Goal: Task Accomplishment & Management: Manage account settings

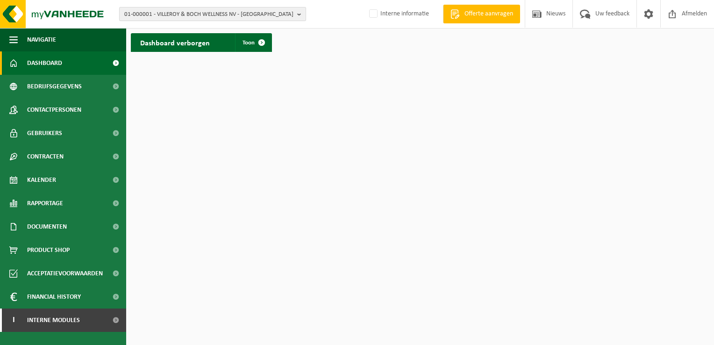
click at [297, 16] on b "button" at bounding box center [301, 13] width 8 height 13
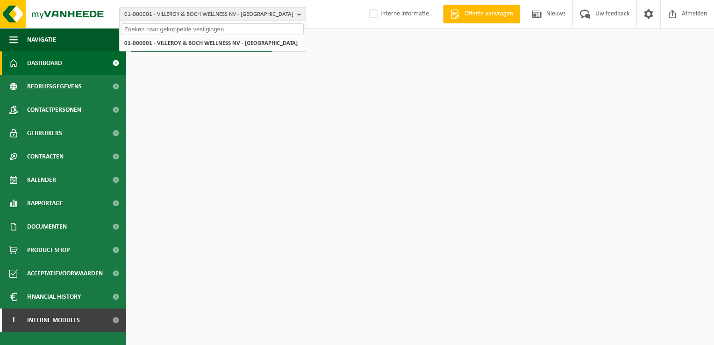
click at [278, 31] on input "text" at bounding box center [212, 29] width 182 height 12
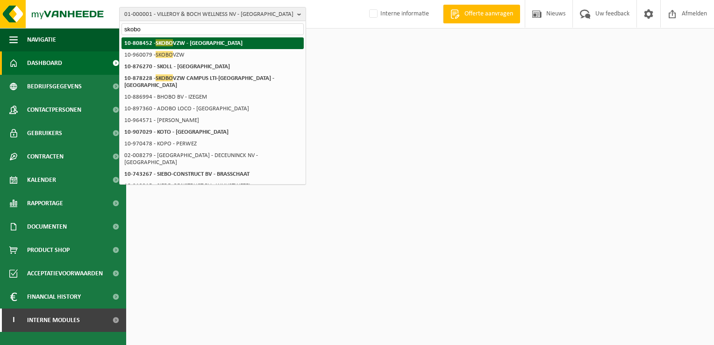
type input "skobo"
click at [213, 43] on li "10-808452 - SKOBO VZW - BRUGGE" at bounding box center [212, 43] width 182 height 12
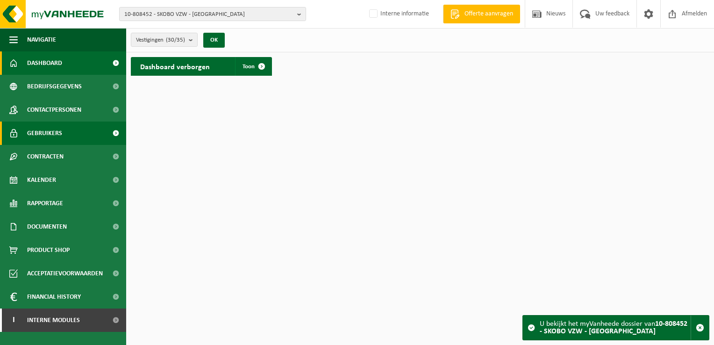
click at [59, 134] on span "Gebruikers" at bounding box center [44, 132] width 35 height 23
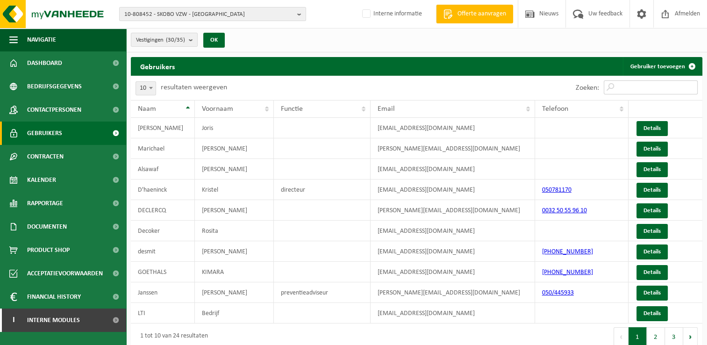
click at [651, 85] on input "Zoeken:" at bounding box center [651, 87] width 94 height 14
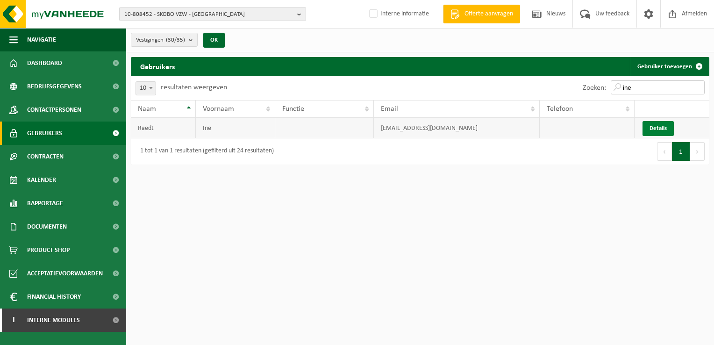
type input "ine"
click at [658, 127] on link "Details" at bounding box center [657, 128] width 31 height 15
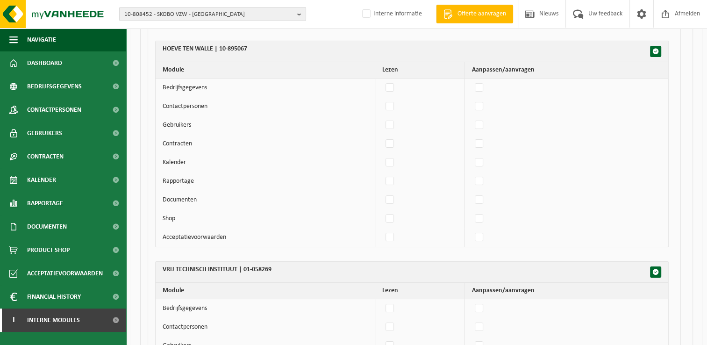
scroll to position [7054, 0]
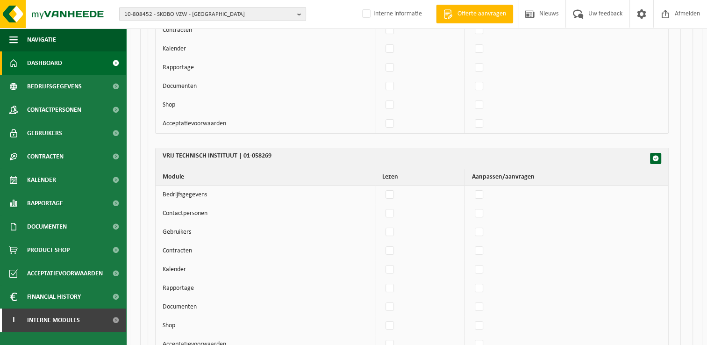
click at [43, 60] on span "Dashboard" at bounding box center [44, 62] width 35 height 23
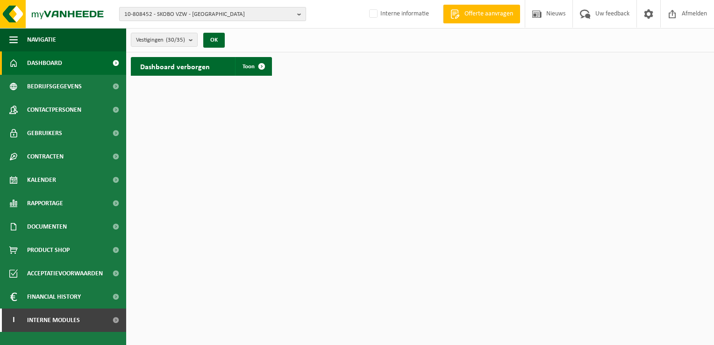
click at [298, 15] on b "button" at bounding box center [301, 13] width 8 height 13
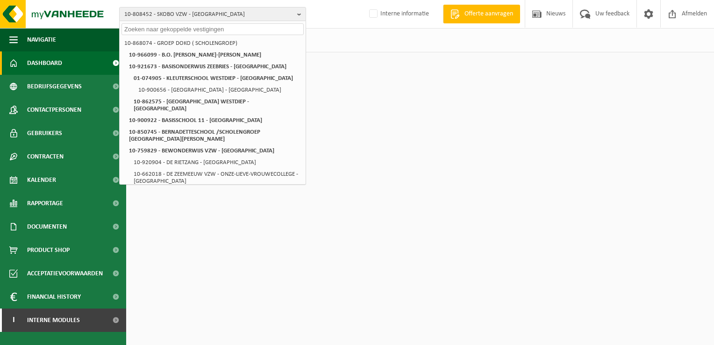
click at [275, 30] on input "text" at bounding box center [212, 29] width 182 height 12
paste input "10-945954"
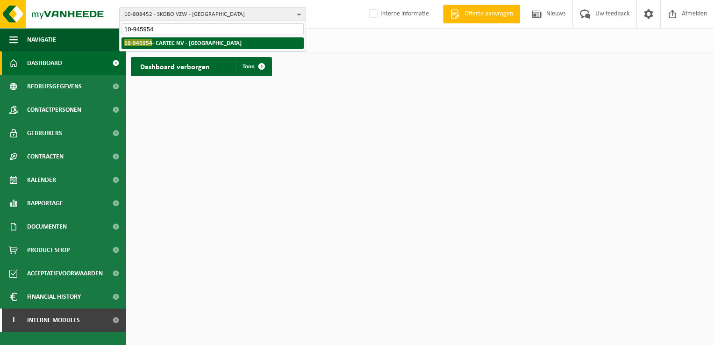
type input "10-945954"
click at [206, 44] on strong "10-945954 - CARTEC NV - VLEZENBEEK" at bounding box center [182, 42] width 117 height 7
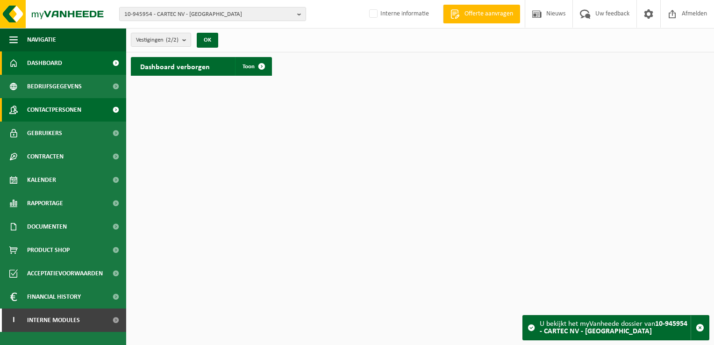
click at [79, 111] on span "Contactpersonen" at bounding box center [54, 109] width 54 height 23
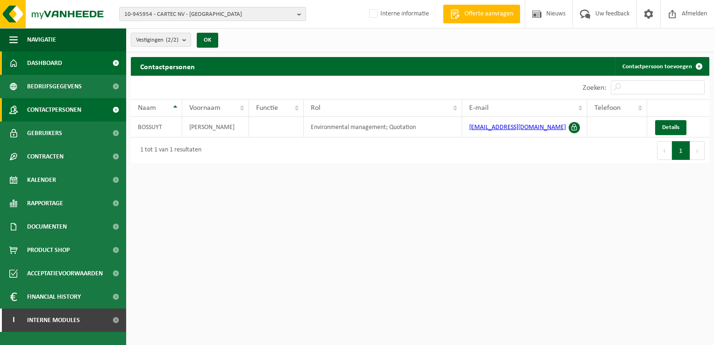
click at [43, 62] on span "Dashboard" at bounding box center [44, 62] width 35 height 23
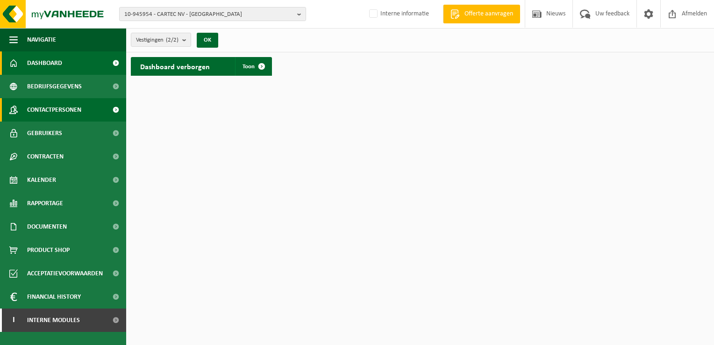
click at [66, 111] on span "Contactpersonen" at bounding box center [54, 109] width 54 height 23
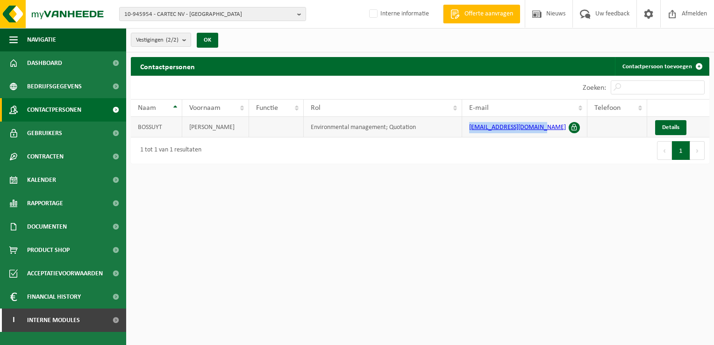
drag, startPoint x: 543, startPoint y: 127, endPoint x: 466, endPoint y: 130, distance: 77.6
click at [466, 130] on td "[EMAIL_ADDRESS][DOMAIN_NAME]" at bounding box center [525, 127] width 126 height 21
drag, startPoint x: 466, startPoint y: 130, endPoint x: 501, endPoint y: 126, distance: 35.3
copy link "[EMAIL_ADDRESS][DOMAIN_NAME]"
click at [540, 142] on div "Eerste Vorige 1 Volgende Laatste" at bounding box center [564, 150] width 289 height 26
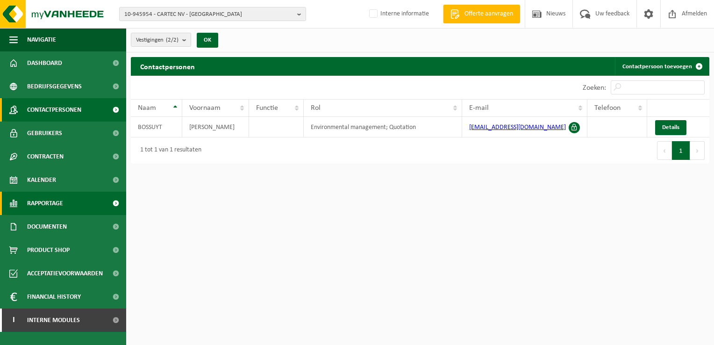
click at [59, 203] on span "Rapportage" at bounding box center [45, 203] width 36 height 23
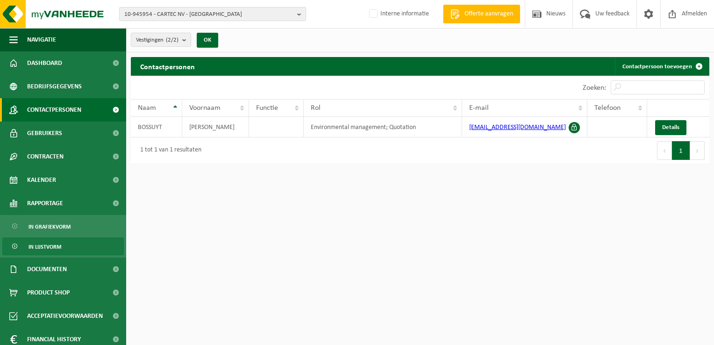
click at [58, 244] on span "In lijstvorm" at bounding box center [44, 247] width 33 height 18
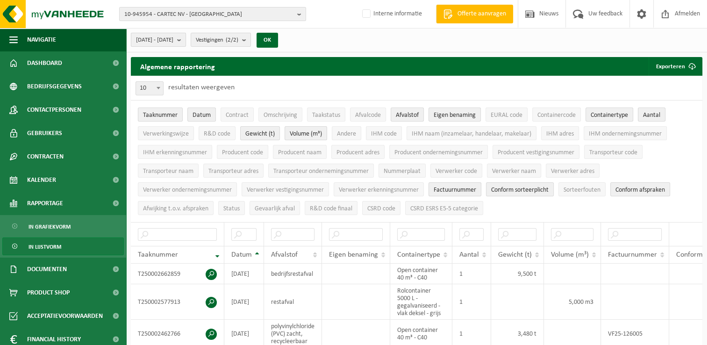
click at [173, 40] on span "2025-05-01 - 2025-10-01" at bounding box center [154, 40] width 37 height 14
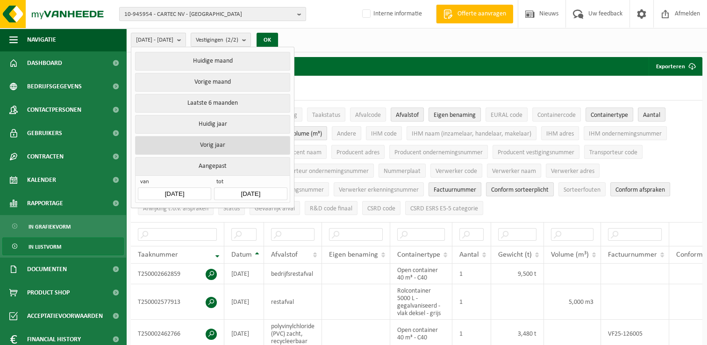
click at [187, 141] on button "Vorig jaar" at bounding box center [212, 145] width 155 height 19
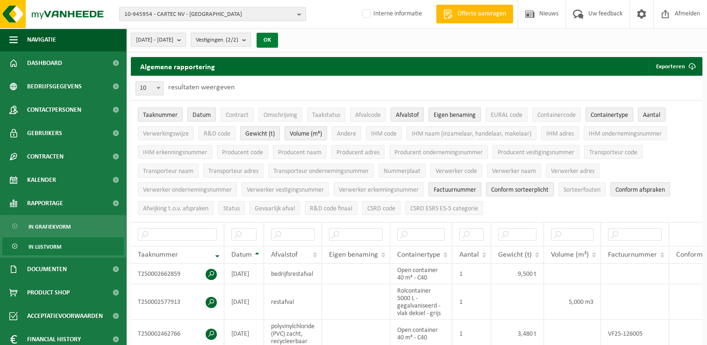
click at [278, 36] on button "OK" at bounding box center [266, 40] width 21 height 15
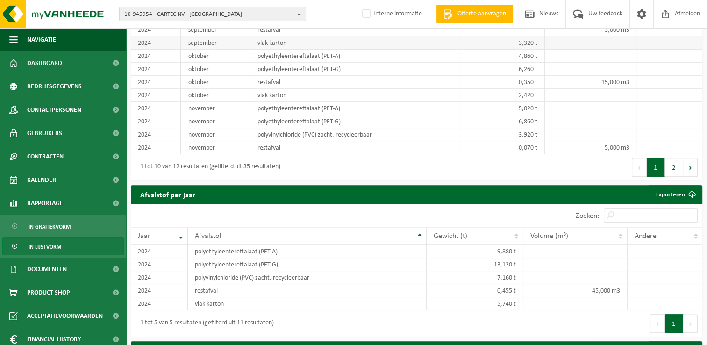
scroll to position [794, 0]
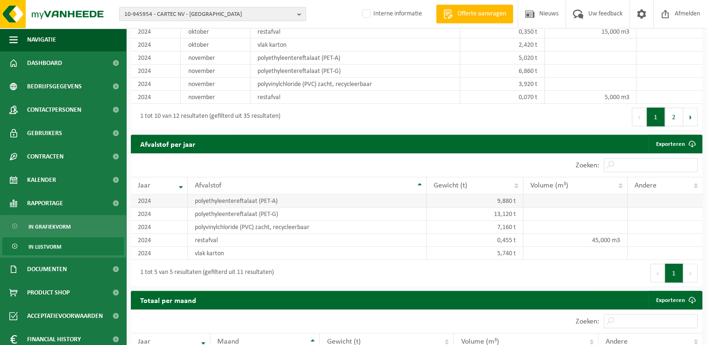
click at [471, 202] on td "9,880 t" at bounding box center [475, 200] width 97 height 13
click at [477, 221] on td "13,120 t" at bounding box center [475, 213] width 97 height 13
click at [403, 231] on td "polyvinylchloride (PVC) zacht, recycleerbaar" at bounding box center [307, 227] width 239 height 13
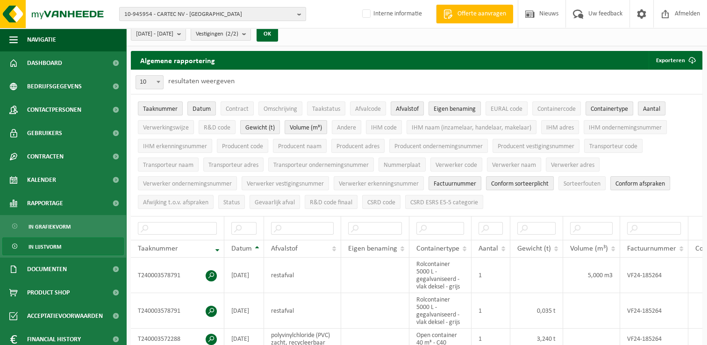
scroll to position [0, 0]
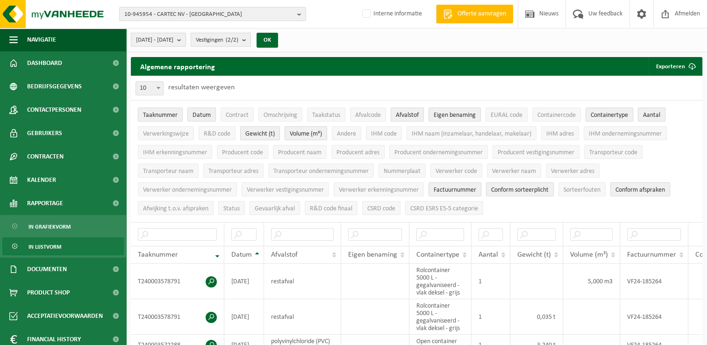
click at [156, 37] on span "2024-01-01 - 2024-12-31" at bounding box center [154, 40] width 37 height 14
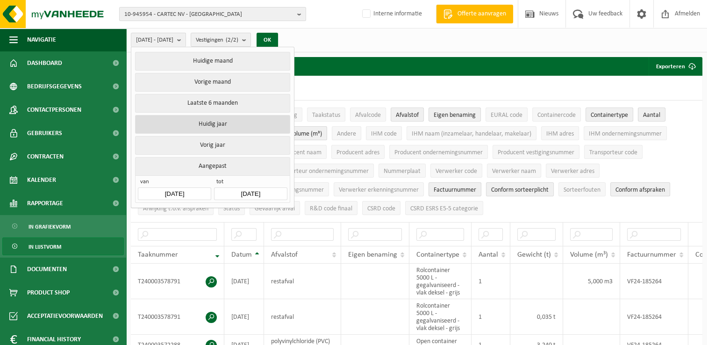
click at [189, 124] on button "Huidig jaar" at bounding box center [212, 124] width 155 height 19
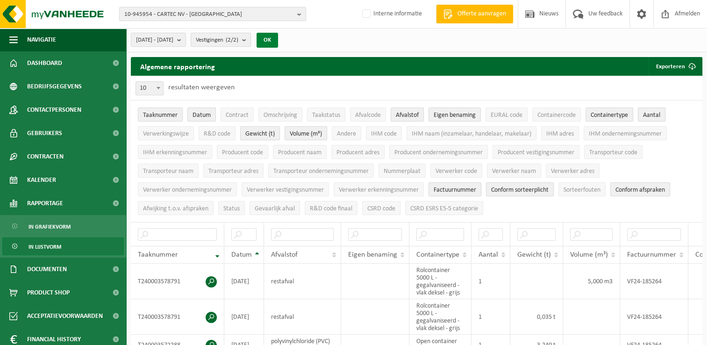
click at [278, 43] on button "OK" at bounding box center [266, 40] width 21 height 15
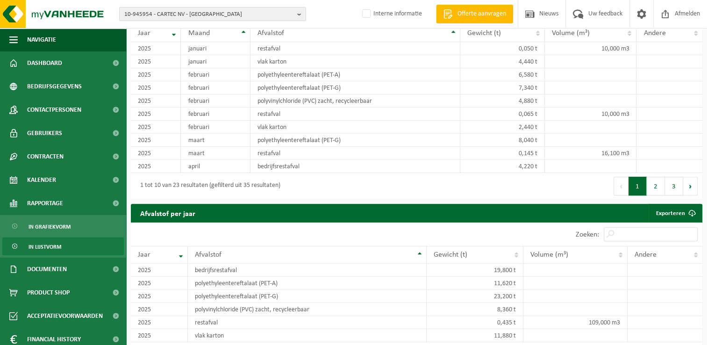
scroll to position [888, 0]
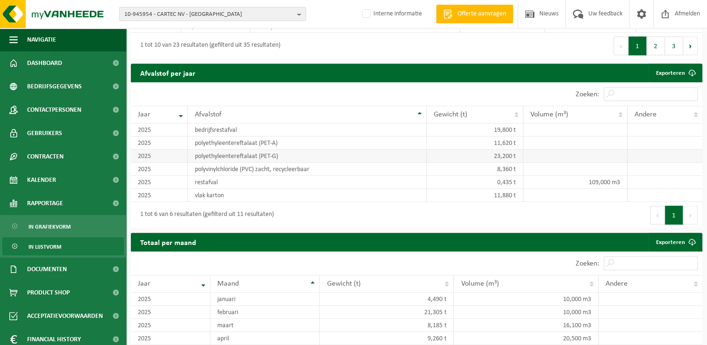
click at [319, 160] on td "polyethyleentereftalaat (PET-G)" at bounding box center [307, 155] width 239 height 13
click at [347, 173] on td "polyvinylchloride (PVC) zacht, recycleerbaar" at bounding box center [307, 169] width 239 height 13
click at [49, 270] on span "Documenten" at bounding box center [47, 268] width 40 height 23
click at [48, 296] on span "Facturen" at bounding box center [40, 293] width 25 height 18
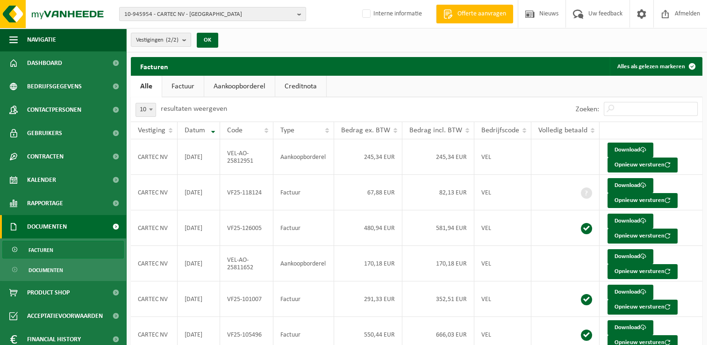
click at [253, 87] on link "Aankoopborderel" at bounding box center [239, 86] width 71 height 21
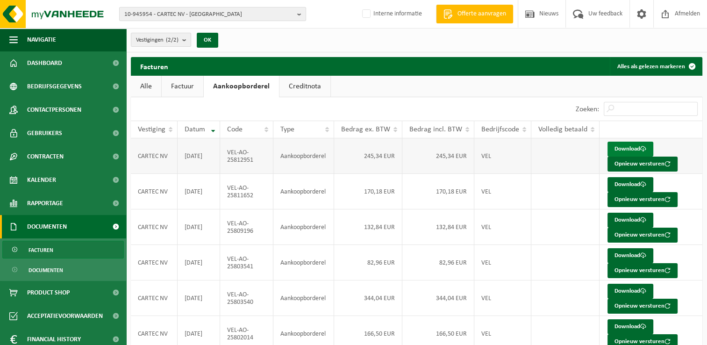
click at [619, 147] on link "Download" at bounding box center [630, 149] width 46 height 15
click at [54, 62] on span "Dashboard" at bounding box center [44, 62] width 35 height 23
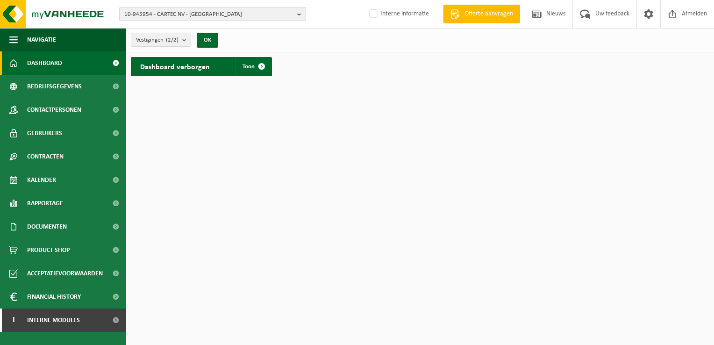
click at [64, 66] on link "Dashboard" at bounding box center [63, 62] width 126 height 23
click at [690, 12] on span "Afmelden" at bounding box center [694, 14] width 30 height 28
